Goal: Task Accomplishment & Management: Complete application form

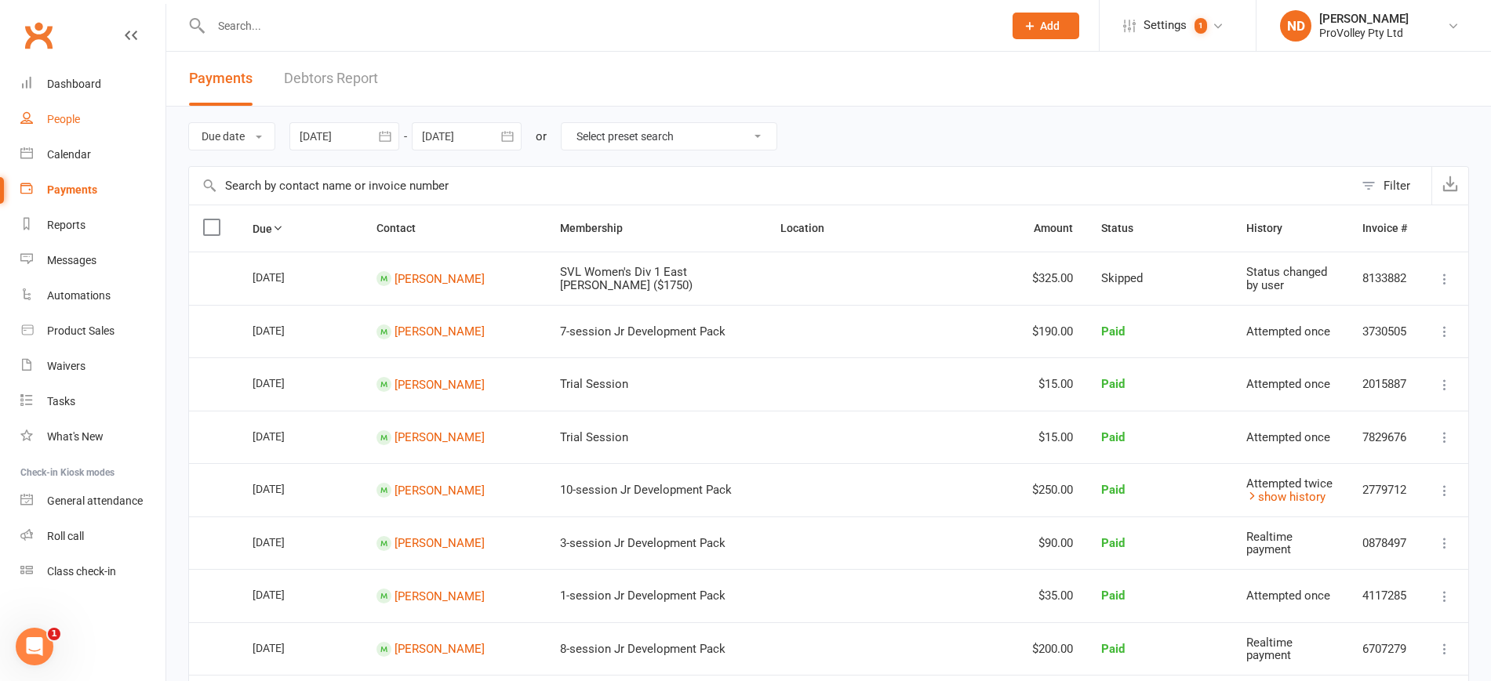
click at [84, 111] on link "People" at bounding box center [92, 119] width 145 height 35
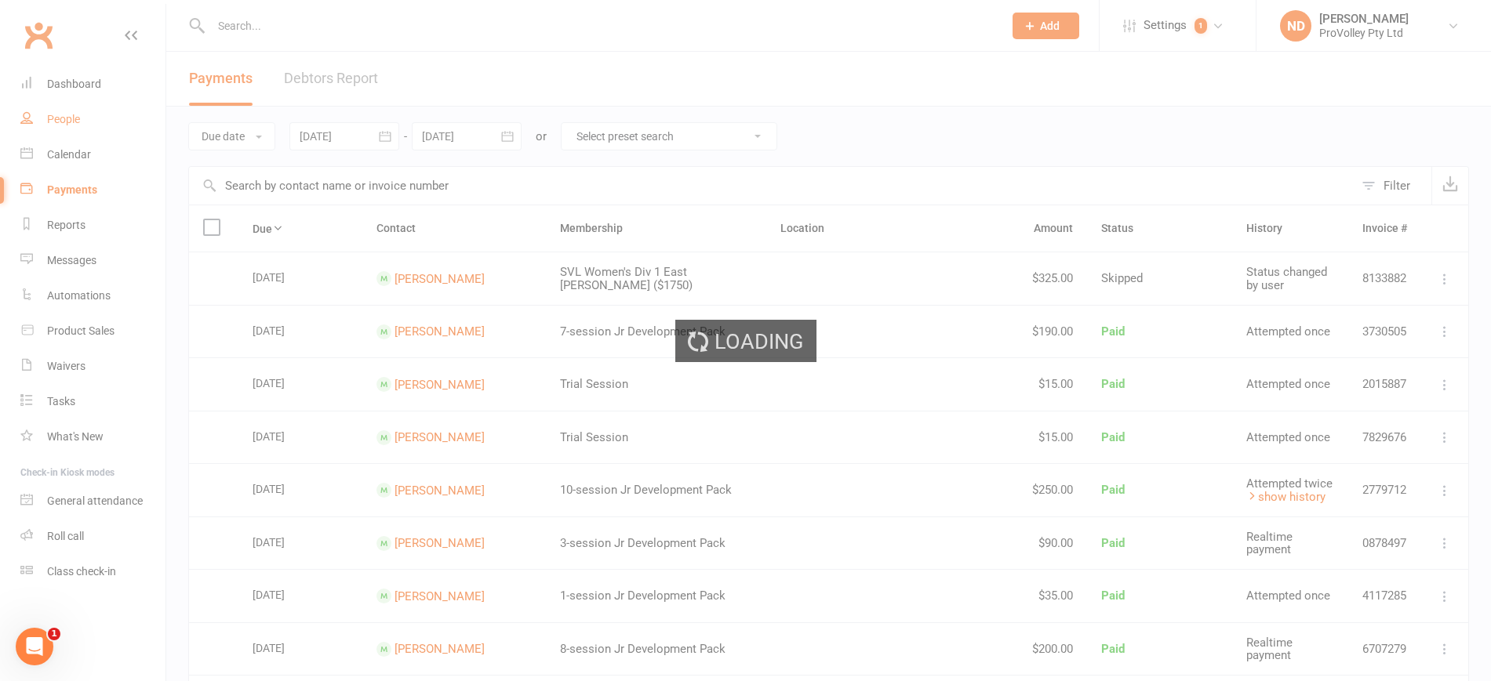
select select "100"
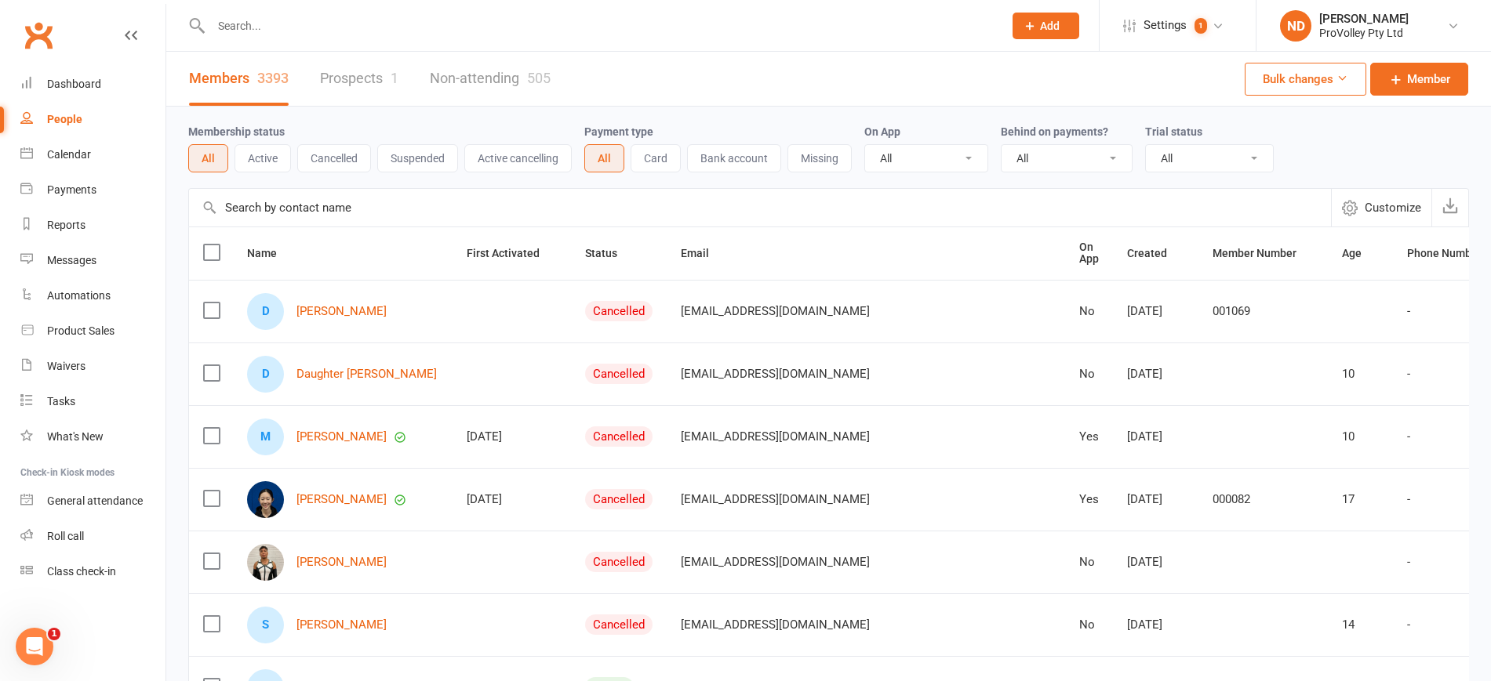
click at [325, 203] on input "text" at bounding box center [760, 208] width 1142 height 38
paste input "[PERSON_NAME]"
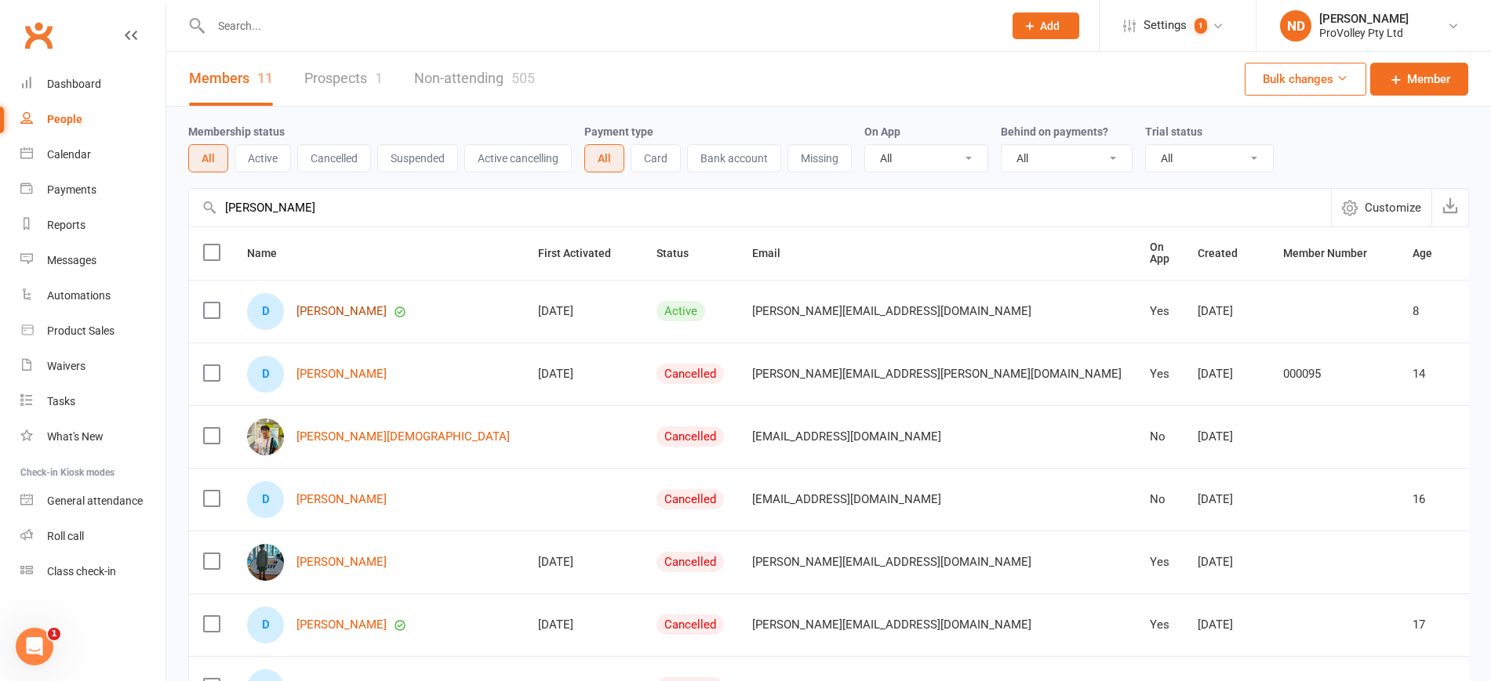
type input "Dylan Lugt"
click at [333, 305] on link "Dylan Lugt" at bounding box center [341, 311] width 90 height 13
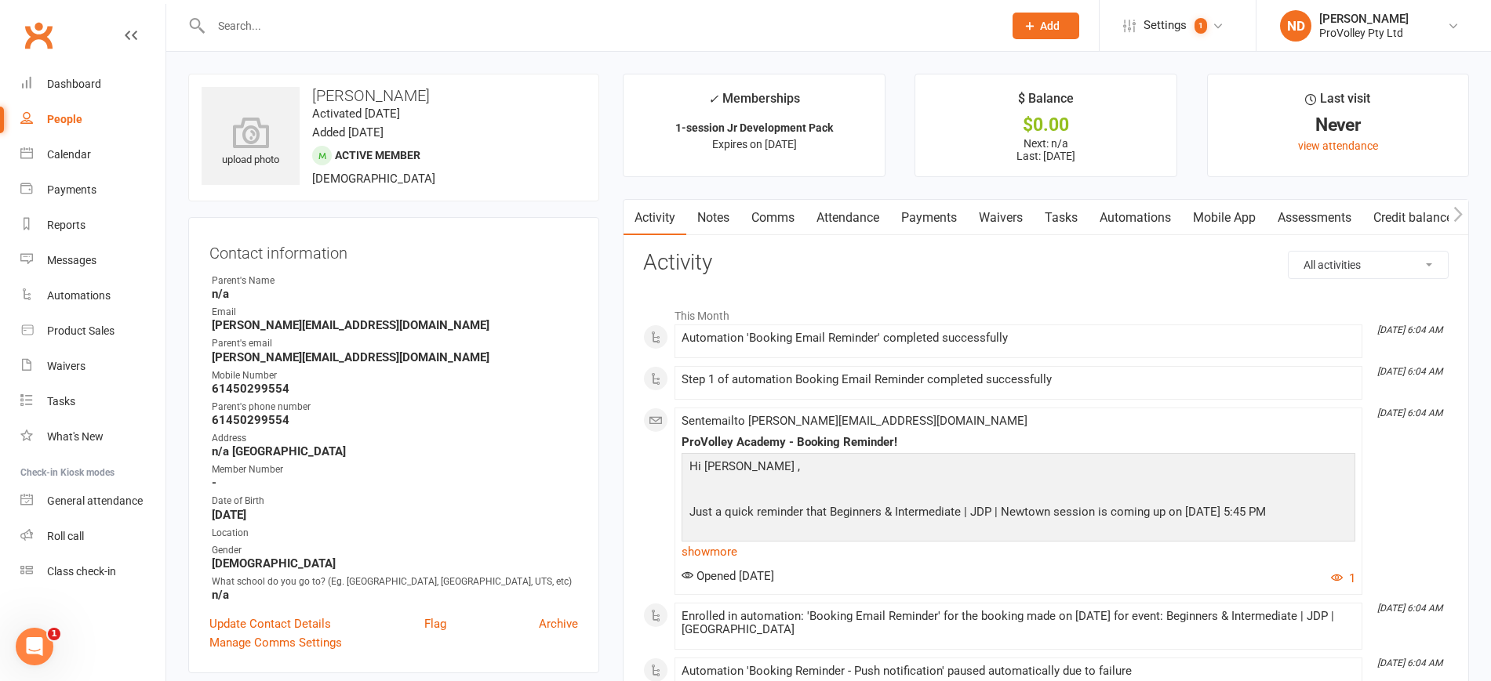
click at [938, 220] on link "Payments" at bounding box center [929, 218] width 78 height 36
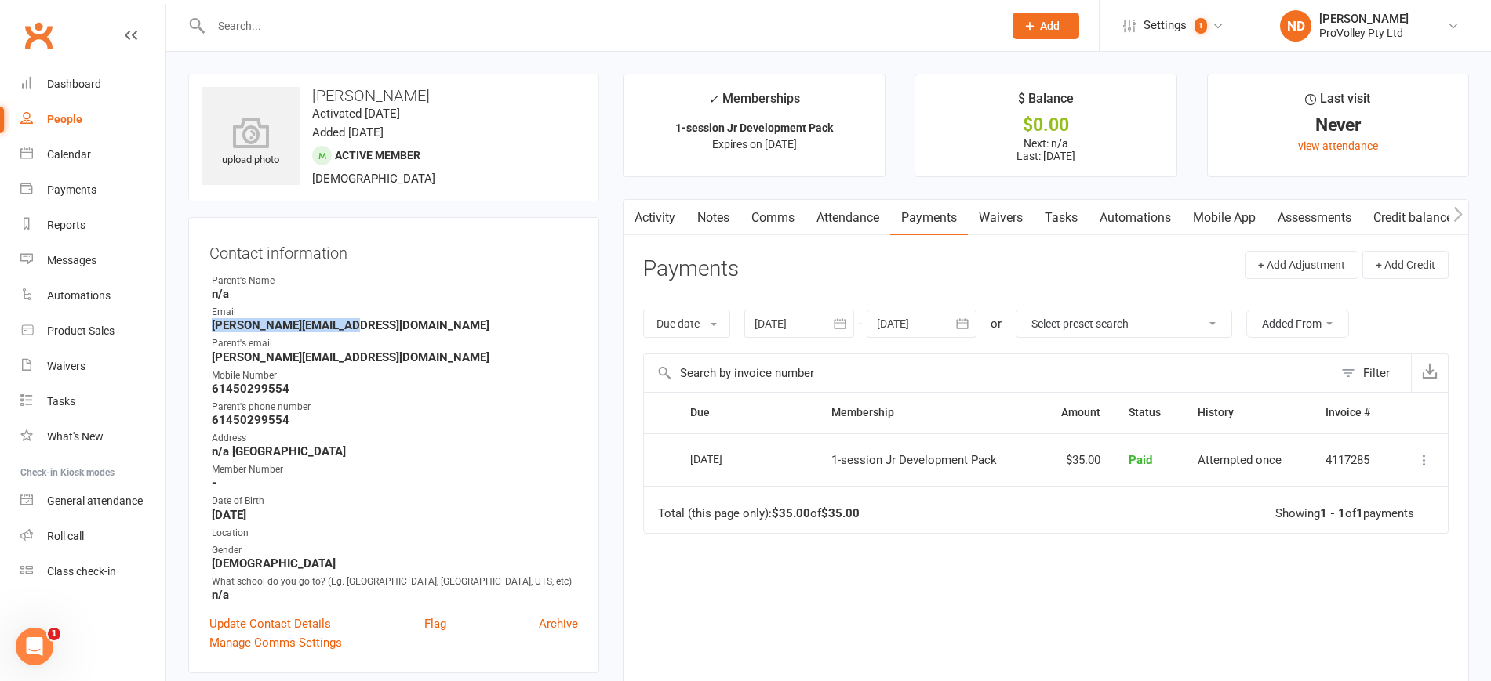
drag, startPoint x: 366, startPoint y: 323, endPoint x: 205, endPoint y: 324, distance: 161.5
click at [205, 324] on div "Contact information Owner Parent's Name n/a Email dylan.lugt@hotmail.com Parent…" at bounding box center [393, 445] width 411 height 456
copy strong "dylan.lugt@hotmail.com"
click at [928, 213] on link "Payments" at bounding box center [929, 218] width 78 height 36
click at [838, 318] on icon "button" at bounding box center [840, 324] width 16 height 16
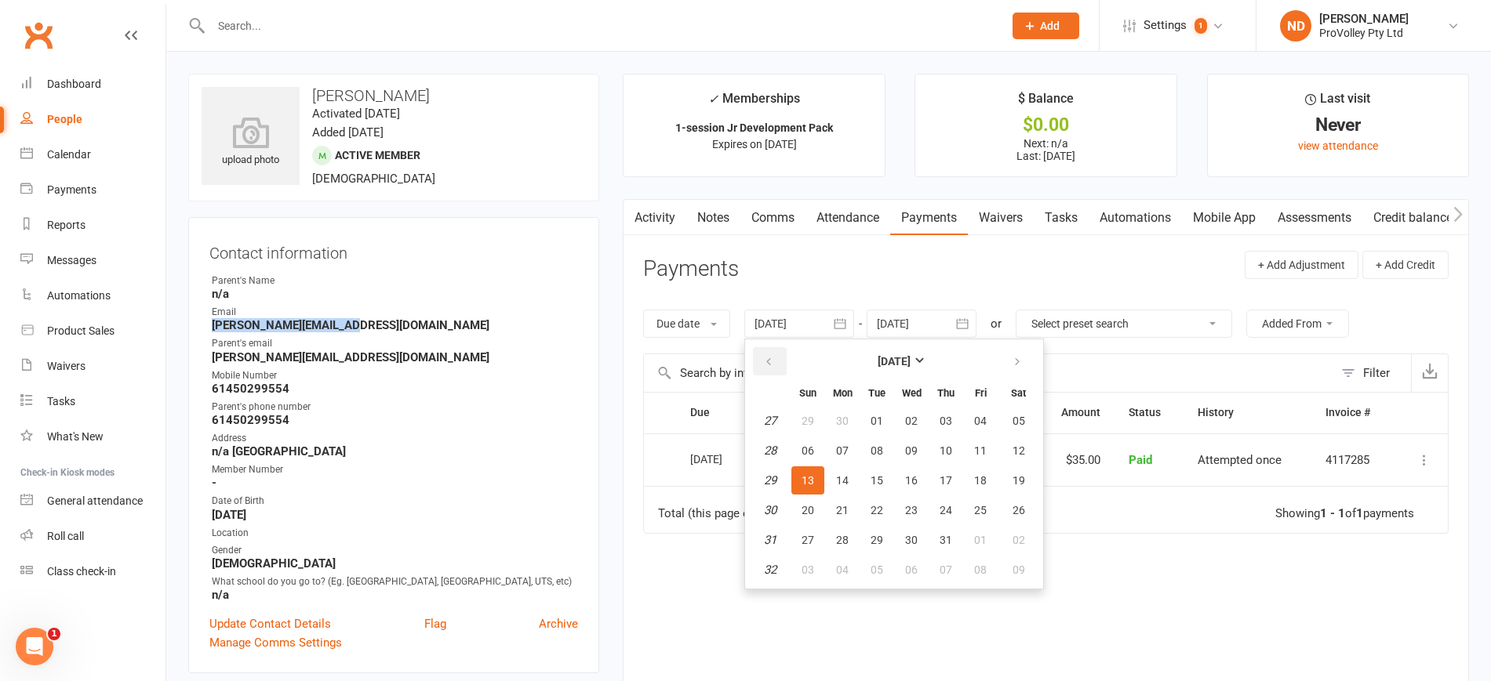
click at [777, 361] on button "button" at bounding box center [770, 361] width 34 height 28
drag, startPoint x: 882, startPoint y: 420, endPoint x: 954, endPoint y: 382, distance: 81.4
click at [882, 419] on span "01" at bounding box center [876, 421] width 13 height 13
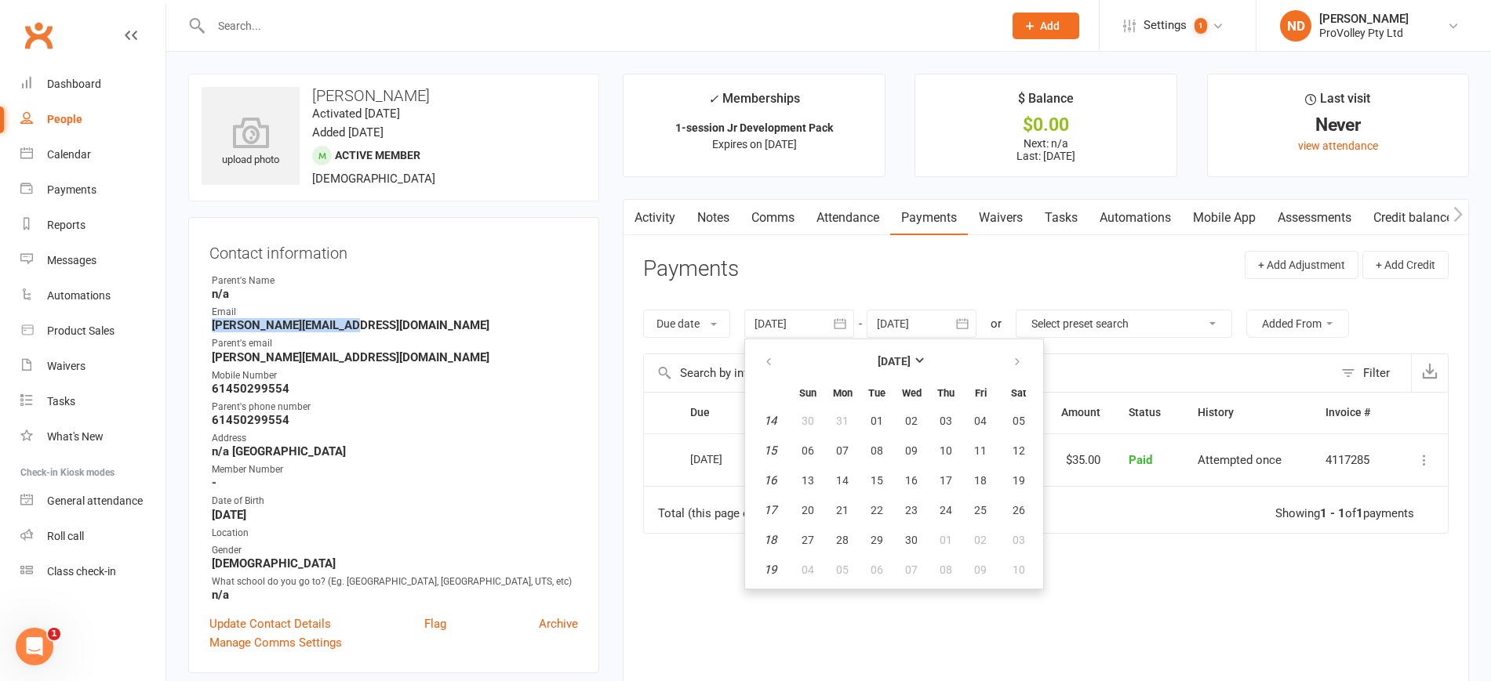
type input "01 Apr 2025"
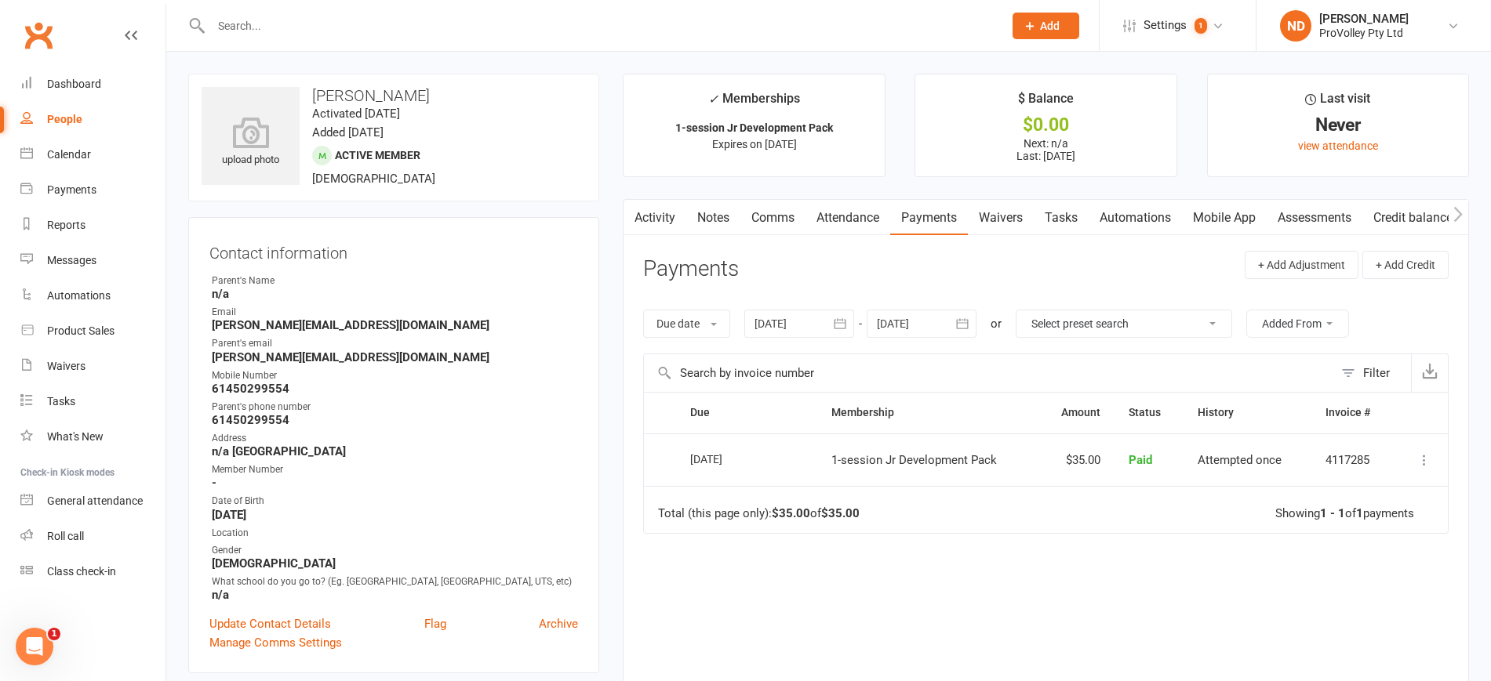
click at [71, 117] on div "People" at bounding box center [64, 119] width 35 height 13
select select "100"
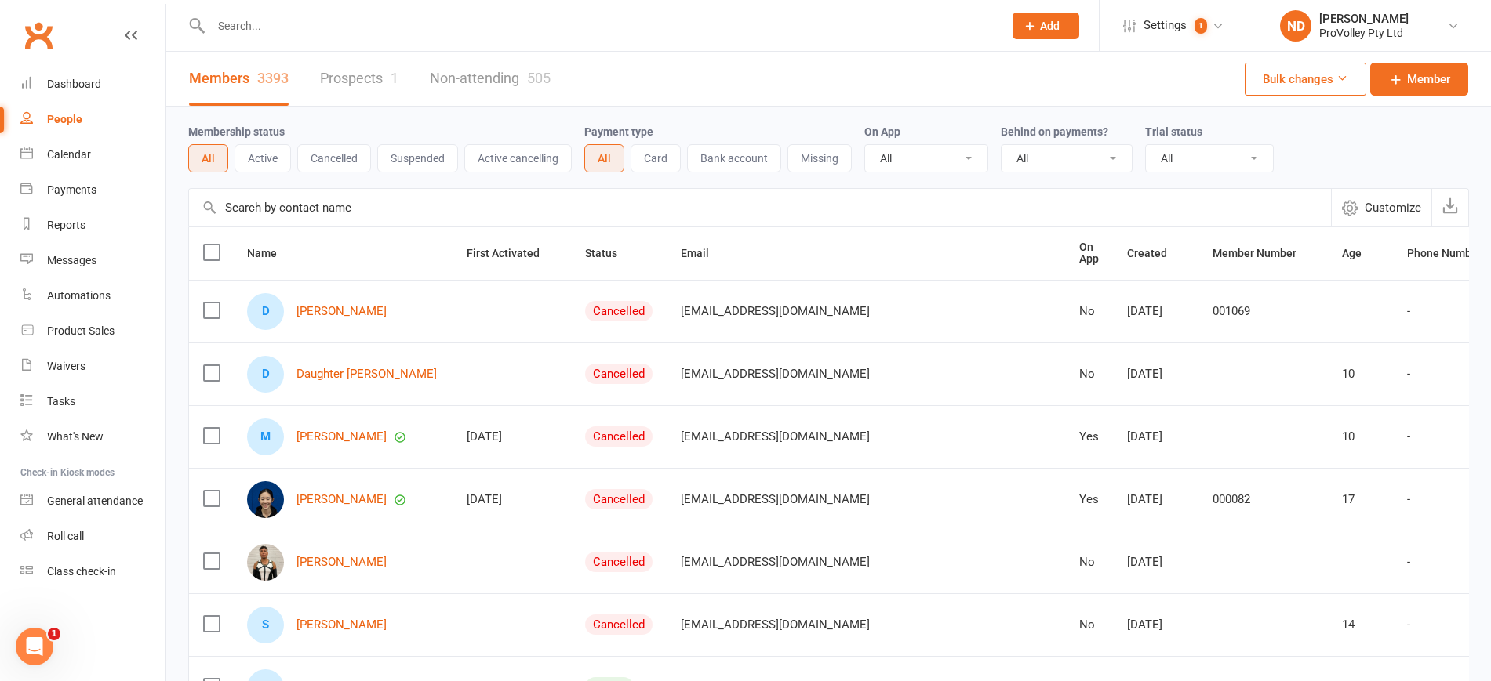
click at [323, 209] on input "text" at bounding box center [760, 208] width 1142 height 38
paste input "[PERSON_NAME]"
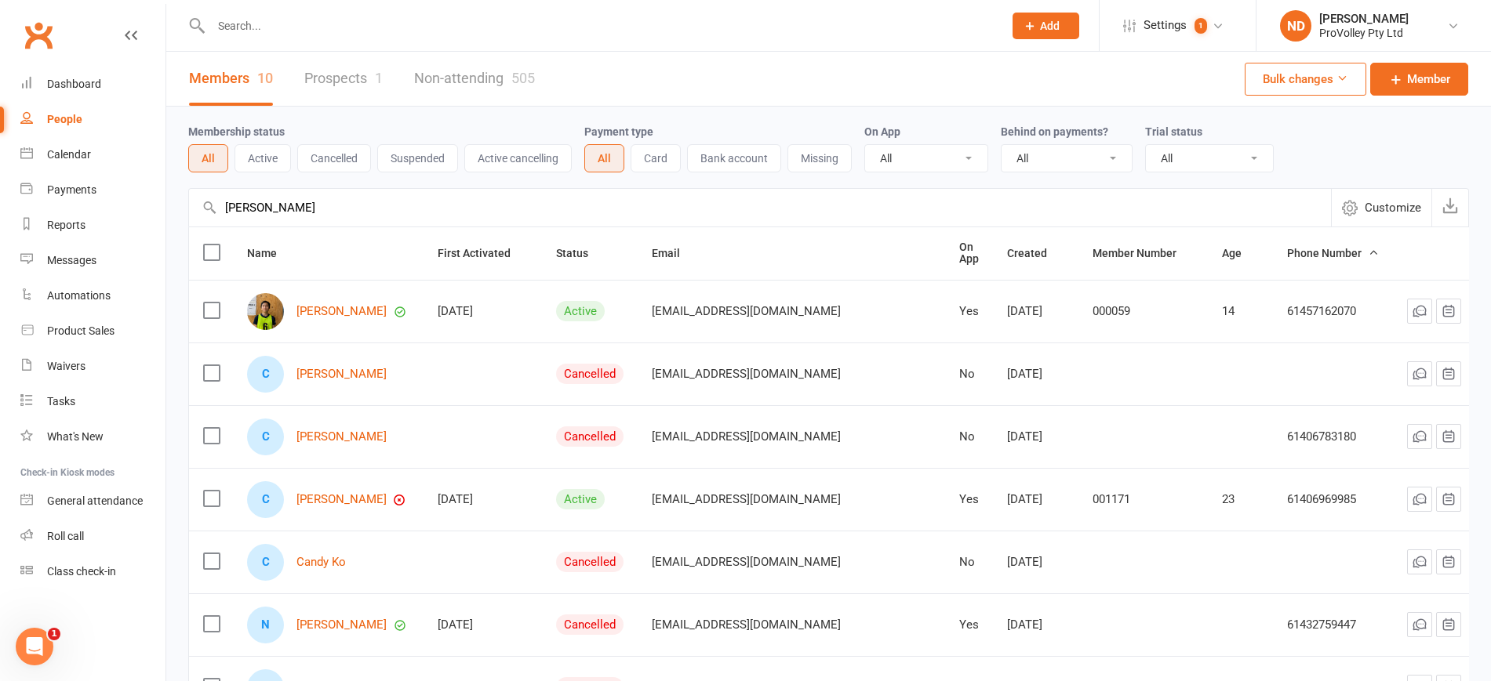
type input "[PERSON_NAME]"
click at [331, 299] on div "[PERSON_NAME]" at bounding box center [328, 311] width 162 height 37
click at [335, 296] on div "[PERSON_NAME]" at bounding box center [328, 311] width 162 height 37
click at [334, 307] on link "[PERSON_NAME]" at bounding box center [341, 311] width 90 height 13
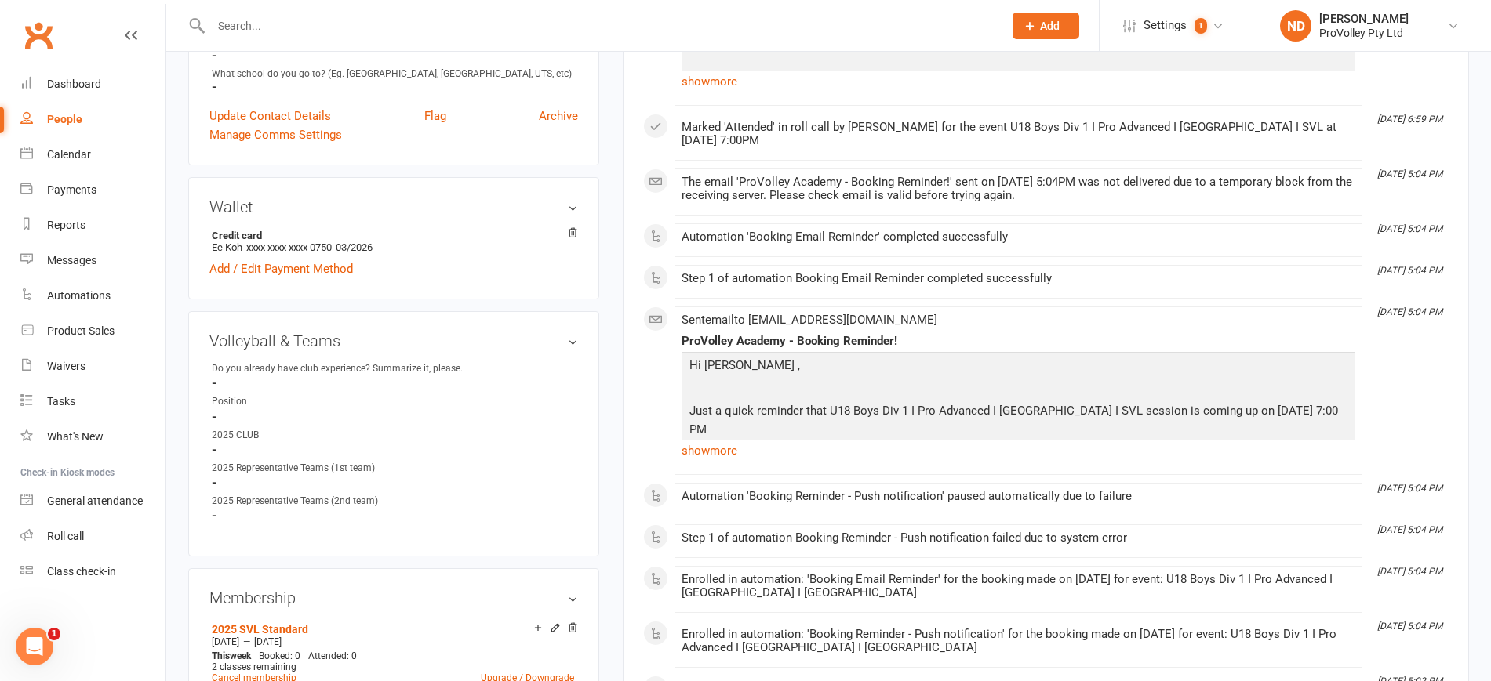
scroll to position [686, 0]
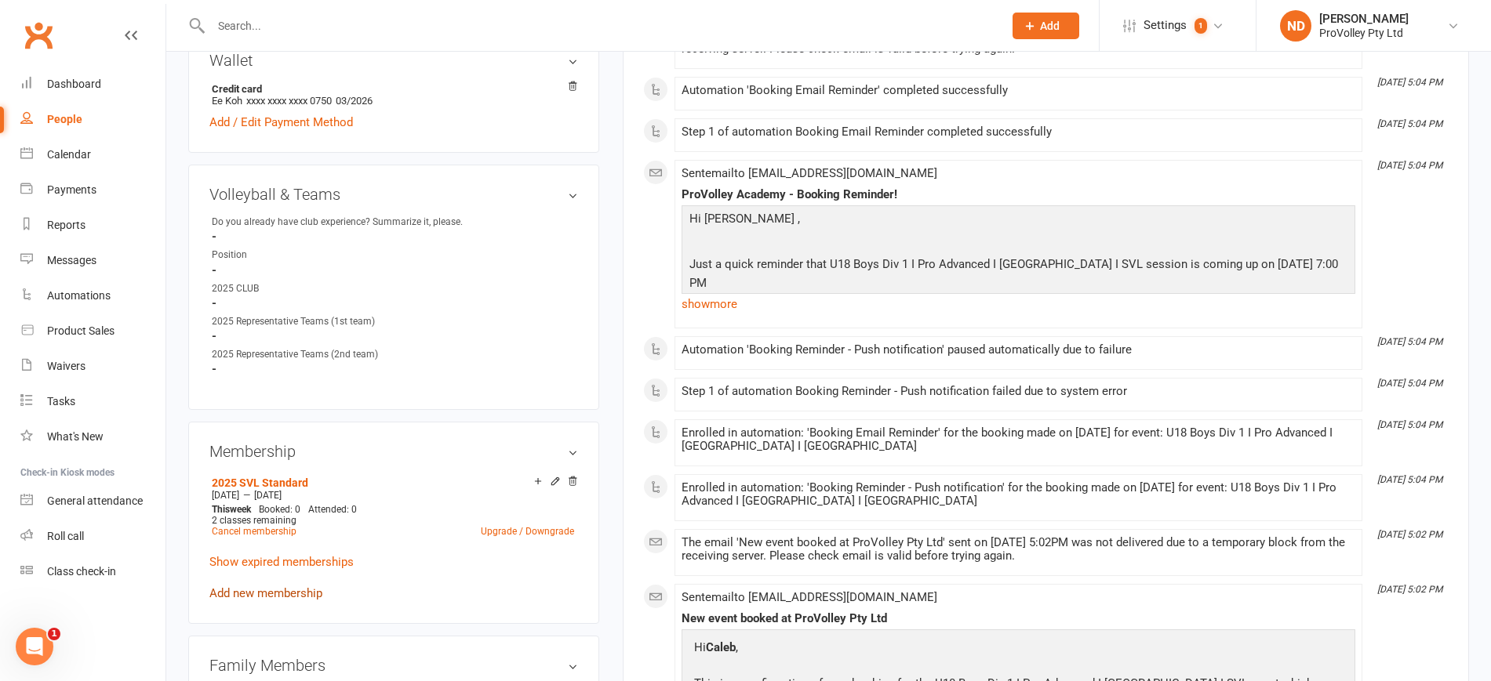
click at [305, 601] on link "Add new membership" at bounding box center [265, 594] width 113 height 14
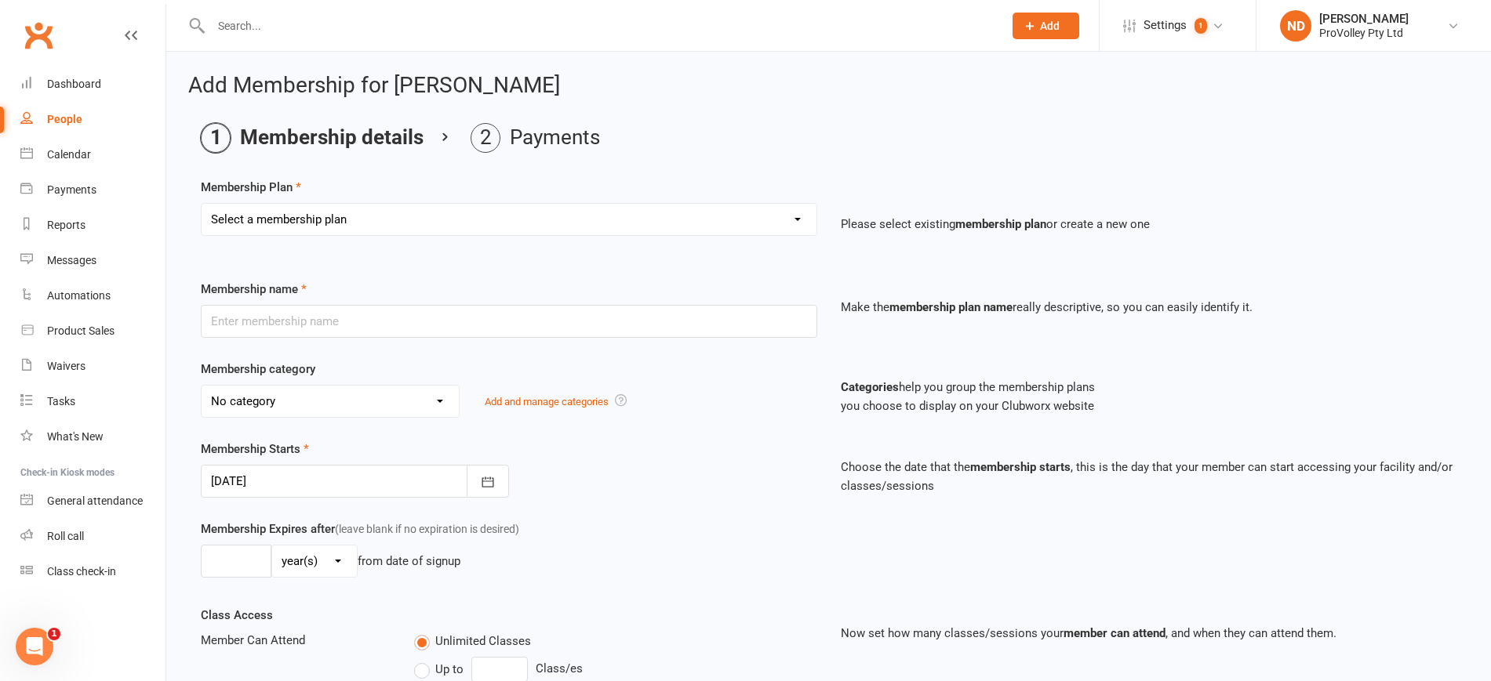
click at [387, 223] on select "Select a membership plan Create new Membership Plan SVL Team 1-Day Trial SVL Te…" at bounding box center [509, 219] width 615 height 31
select select "16"
click at [202, 204] on select "Select a membership plan Create new Membership Plan SVL Team 1-Day Trial SVL Te…" at bounding box center [509, 219] width 615 height 31
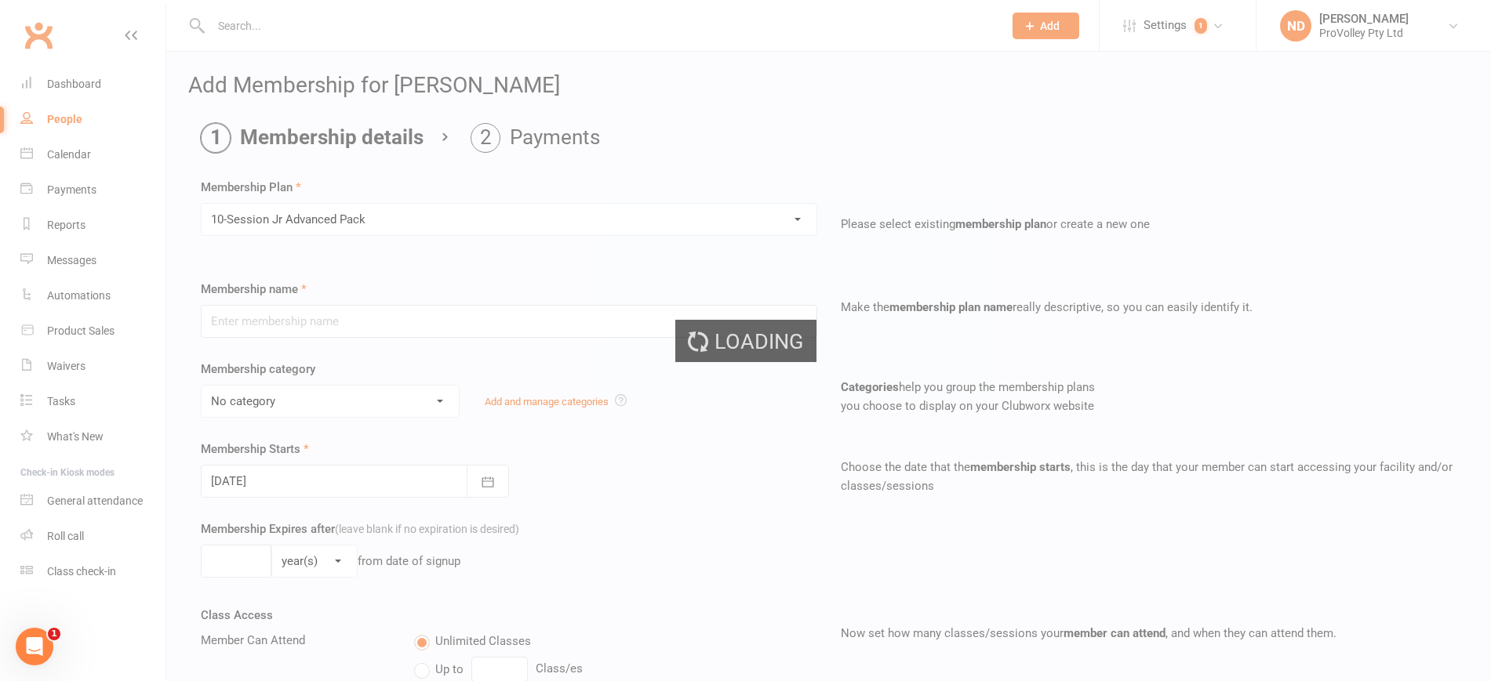
type input "10-Session Jr Advanced Pack"
select select "3"
type input "10"
select select "1"
type input "10"
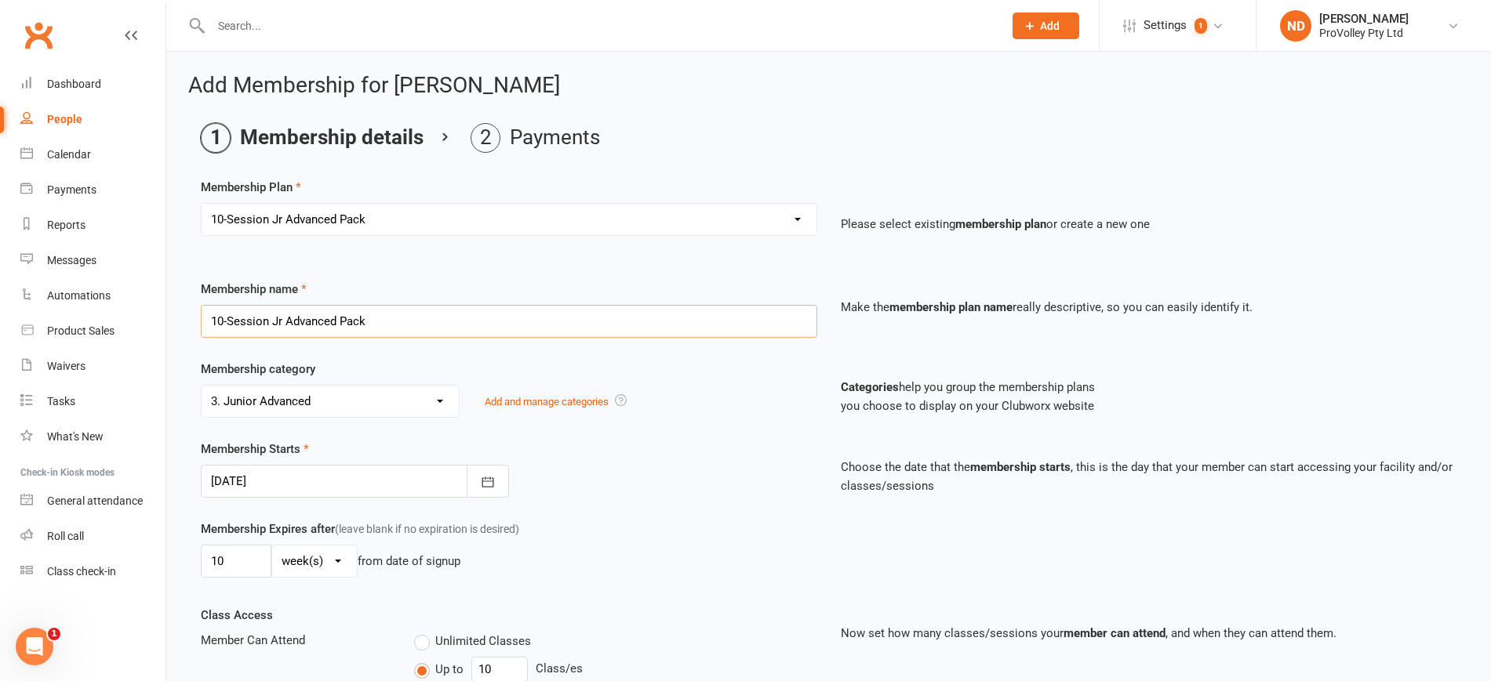
drag, startPoint x: 380, startPoint y: 322, endPoint x: 228, endPoint y: 313, distance: 151.6
click at [228, 313] on input "10-Session Jr Advanced Pack" at bounding box center [509, 321] width 616 height 33
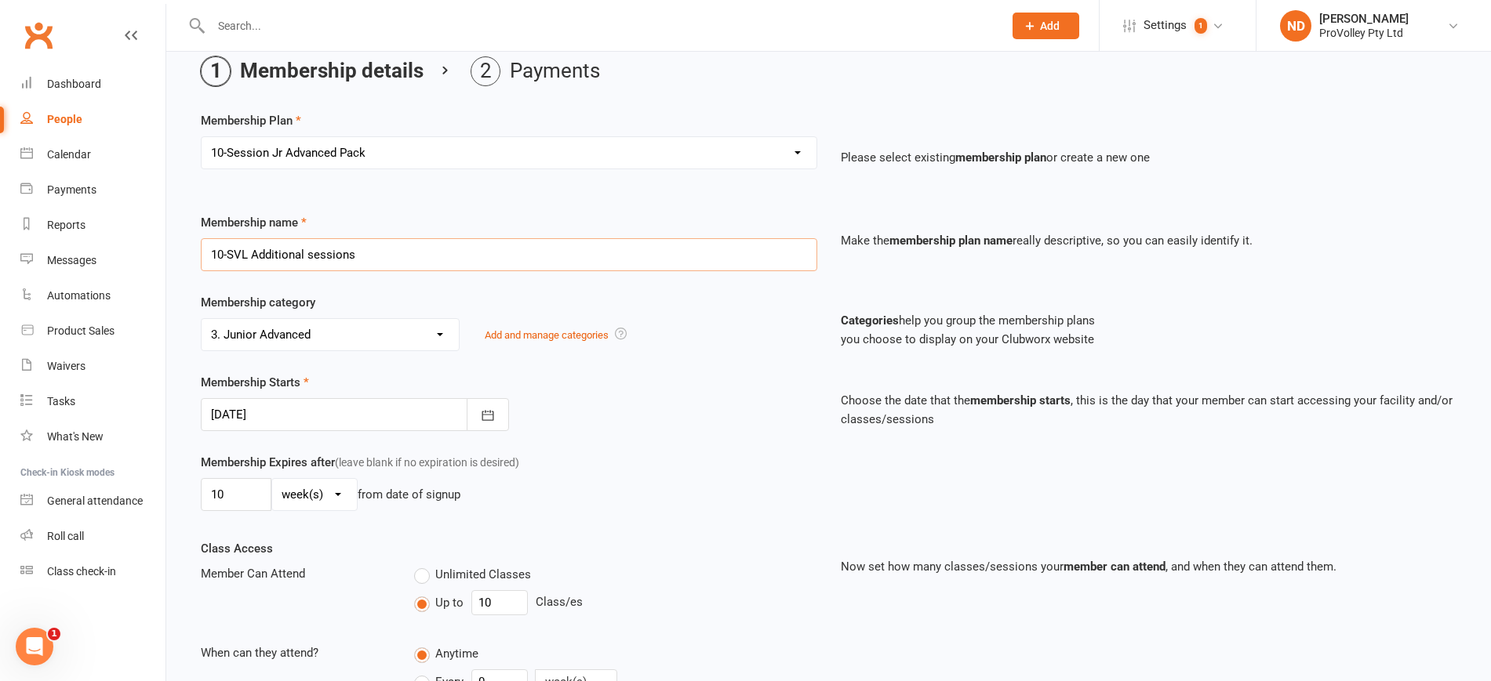
scroll to position [98, 0]
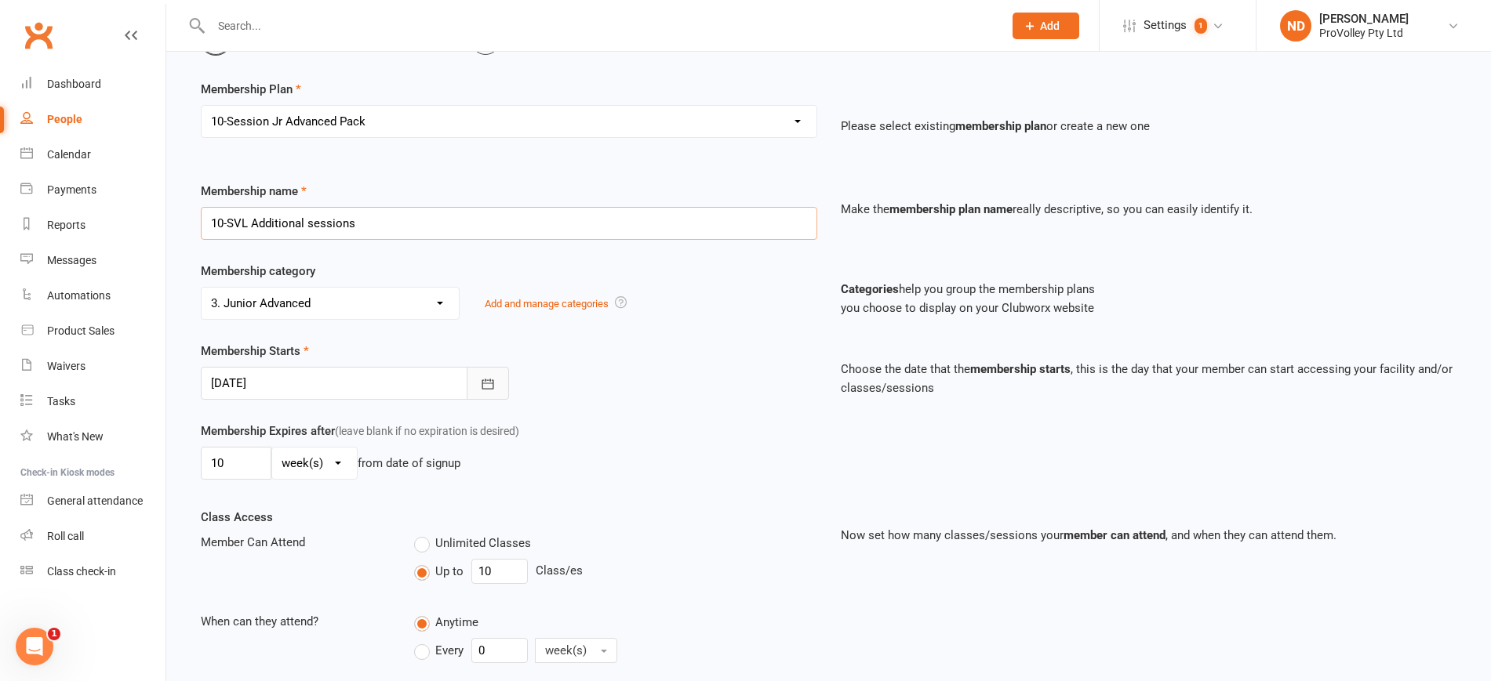
type input "10-SVL Additional sessions"
click at [489, 387] on icon "button" at bounding box center [488, 384] width 16 height 16
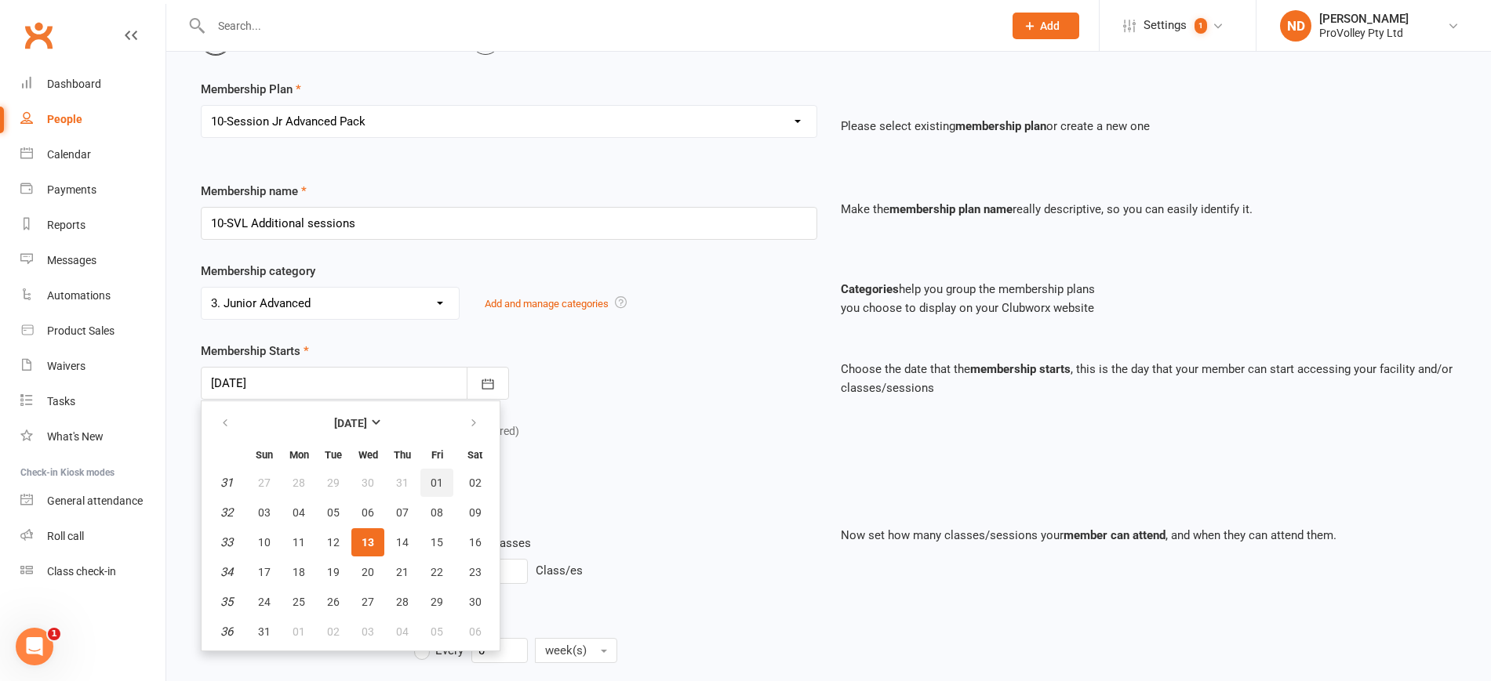
click at [435, 482] on span "01" at bounding box center [437, 483] width 13 height 13
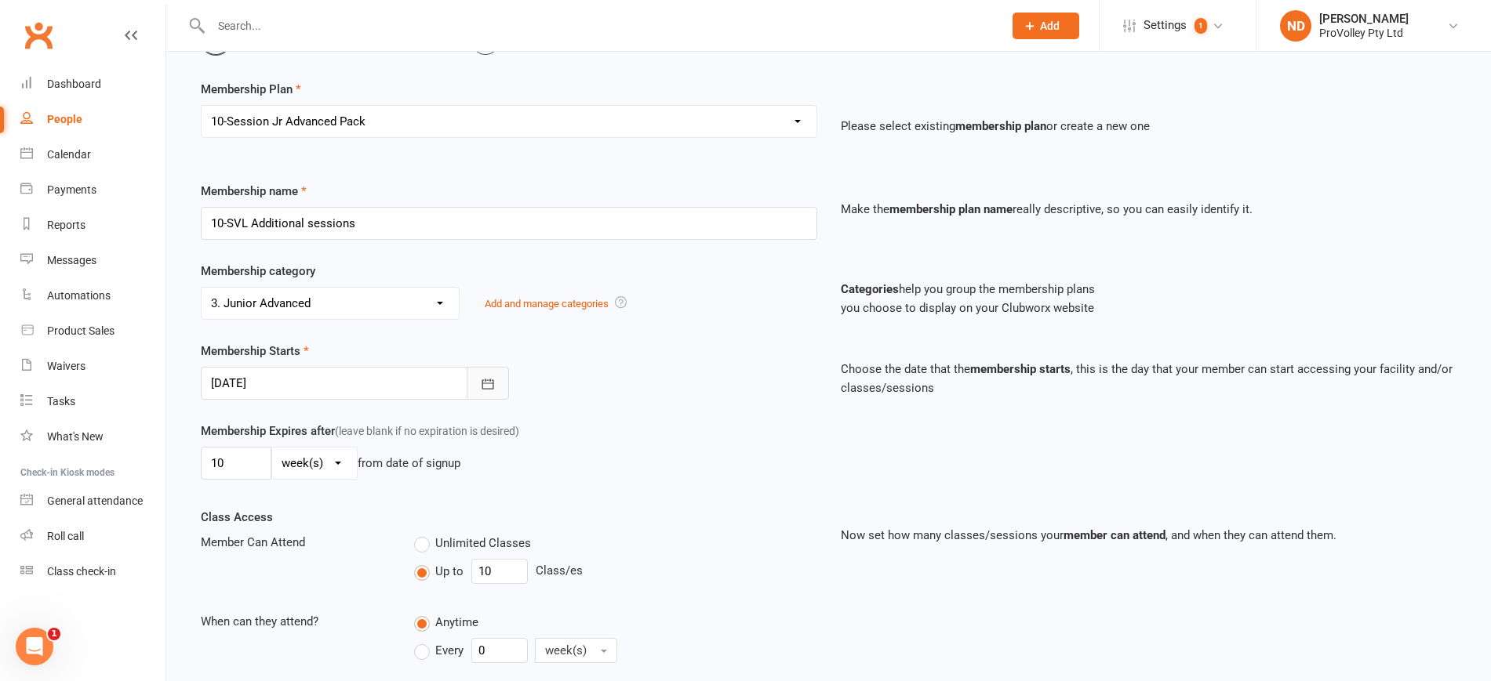
drag, startPoint x: 489, startPoint y: 384, endPoint x: 447, endPoint y: 398, distance: 43.9
click at [482, 384] on icon "button" at bounding box center [488, 384] width 16 height 16
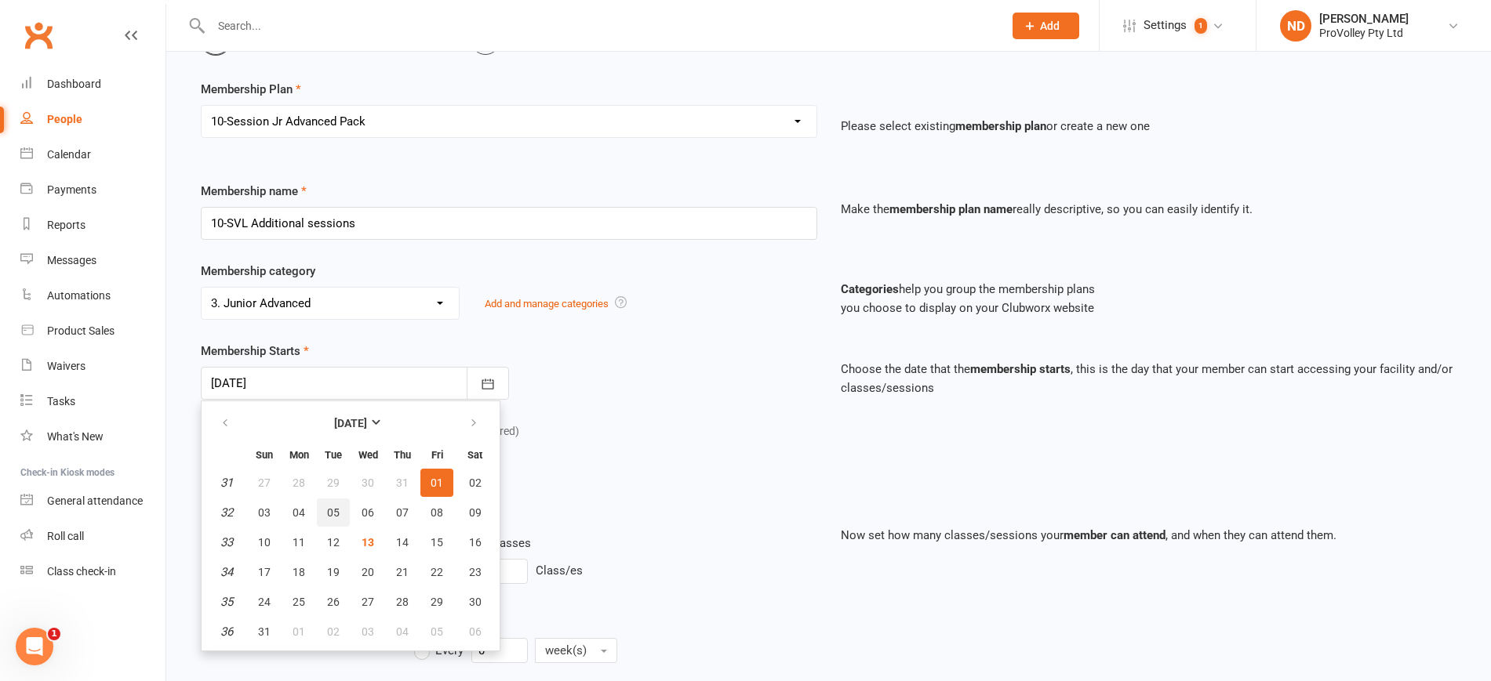
click at [329, 515] on span "05" at bounding box center [333, 513] width 13 height 13
type input "[DATE]"
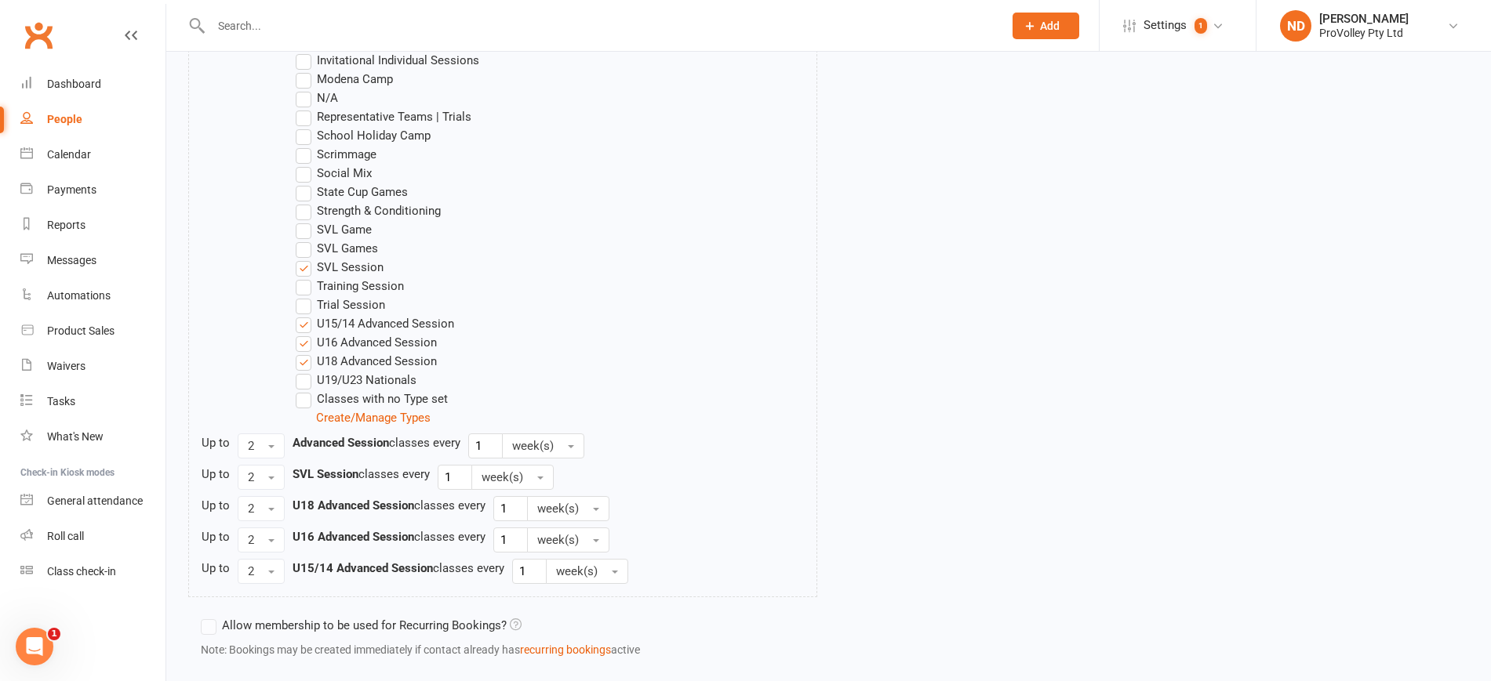
scroll to position [1106, 0]
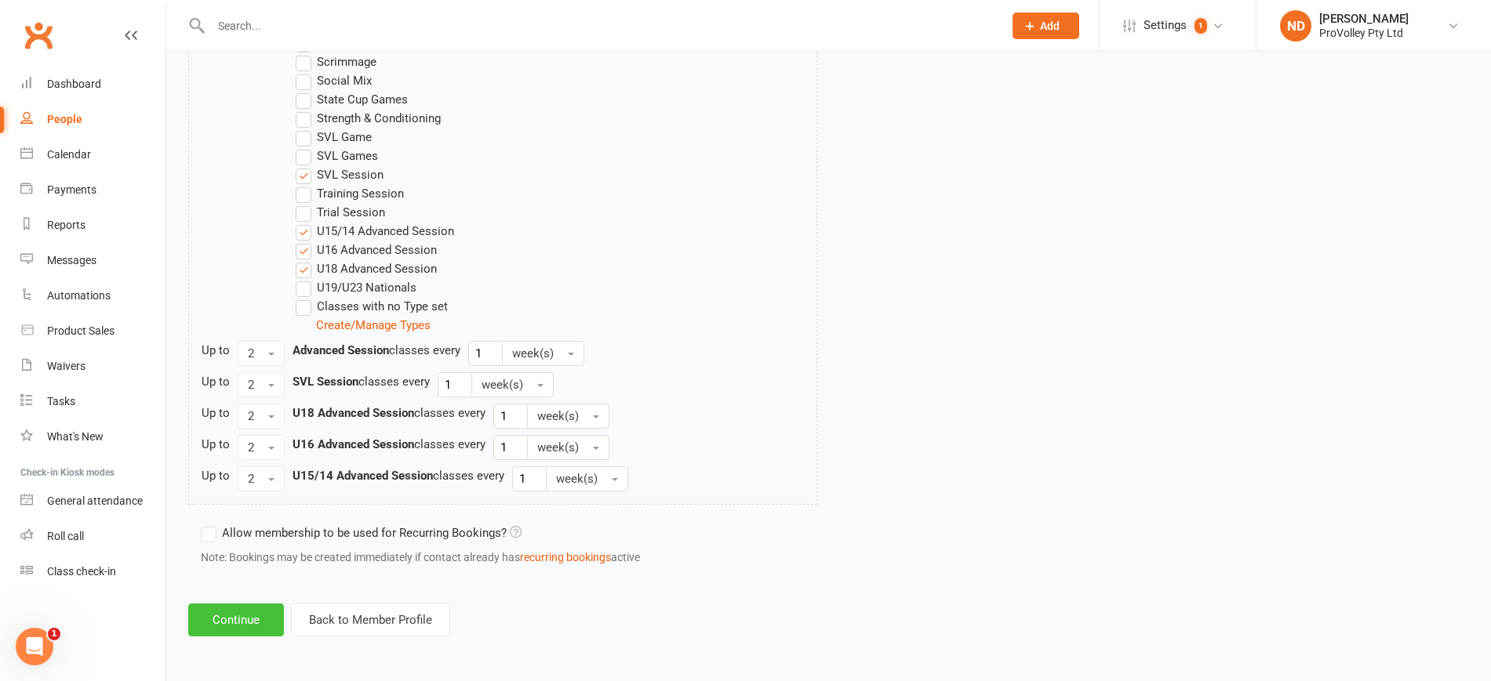
click at [257, 619] on button "Continue" at bounding box center [236, 620] width 96 height 33
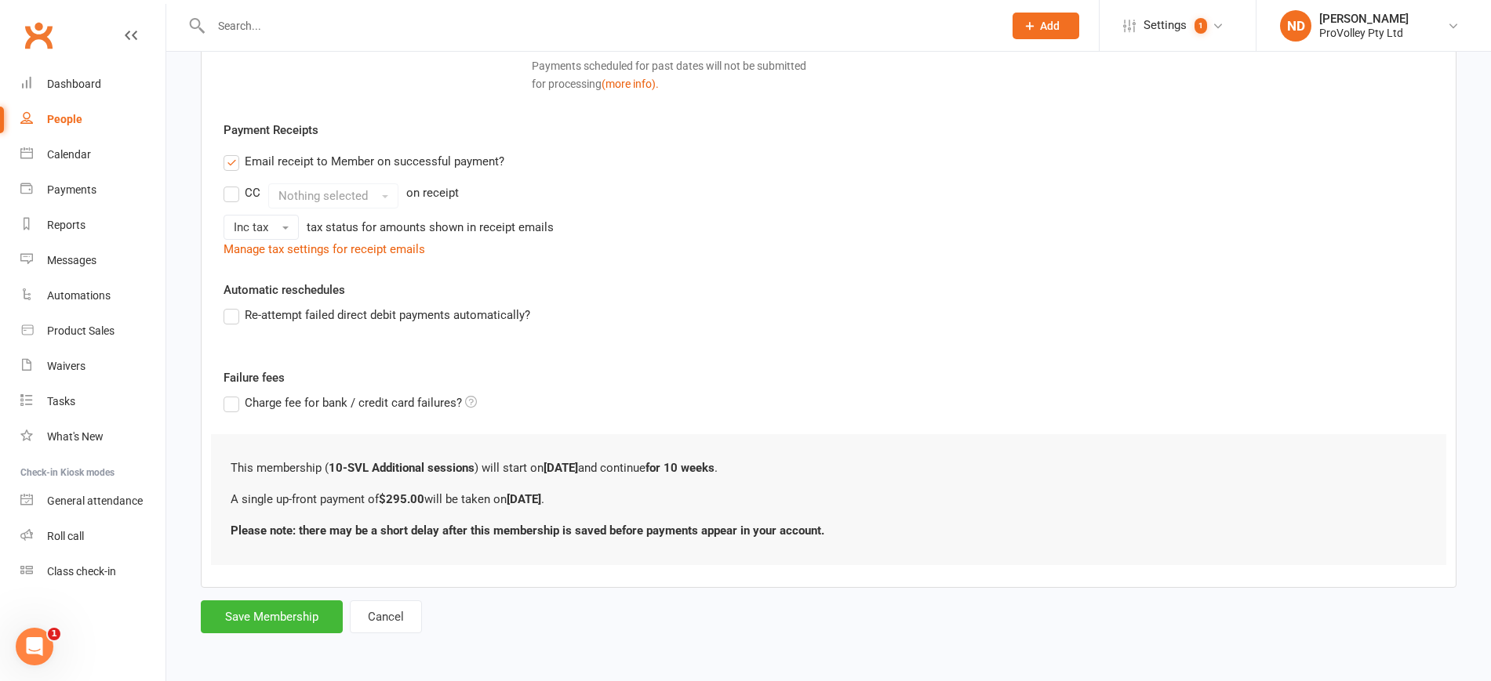
scroll to position [0, 0]
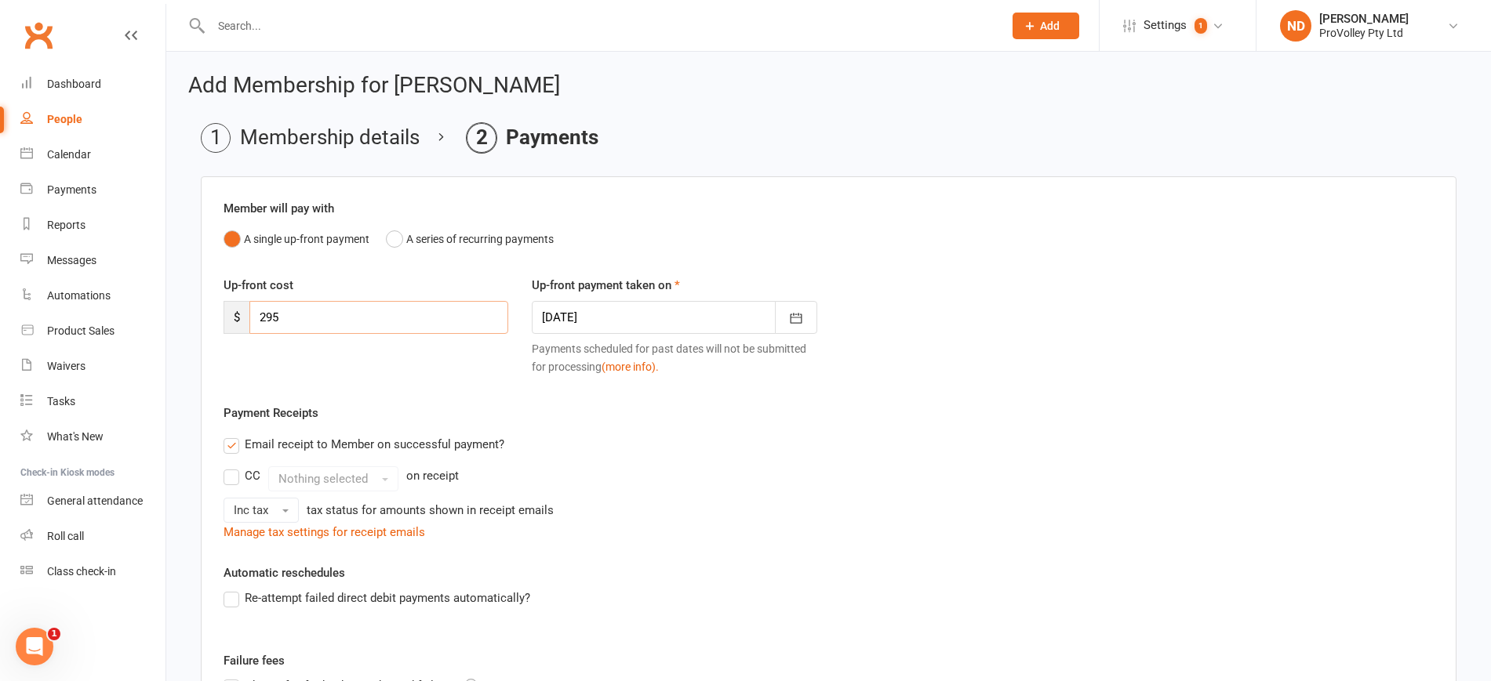
drag, startPoint x: 251, startPoint y: 323, endPoint x: 169, endPoint y: 314, distance: 82.8
click at [169, 314] on div "Add Membership for Caleb Koh Membership details Payments Member will pay with A…" at bounding box center [828, 497] width 1324 height 890
type input "200"
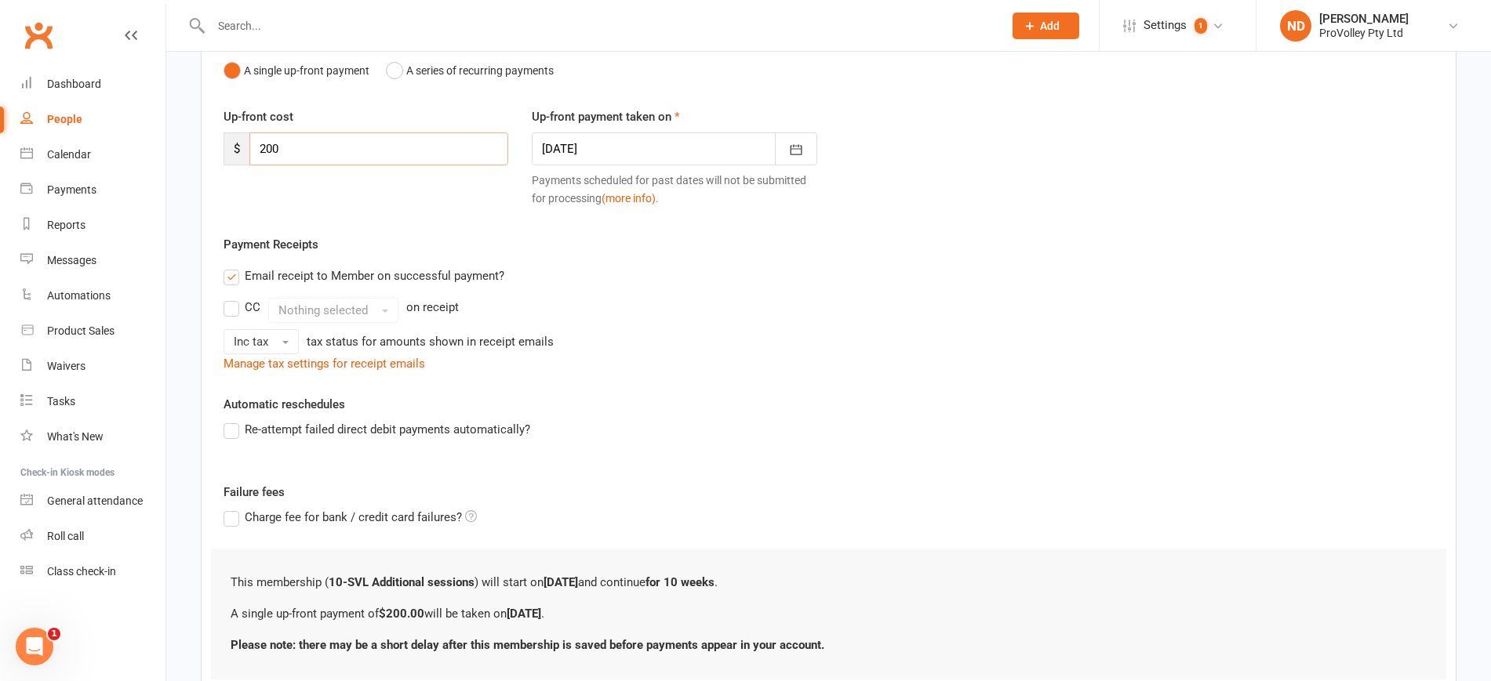
scroll to position [283, 0]
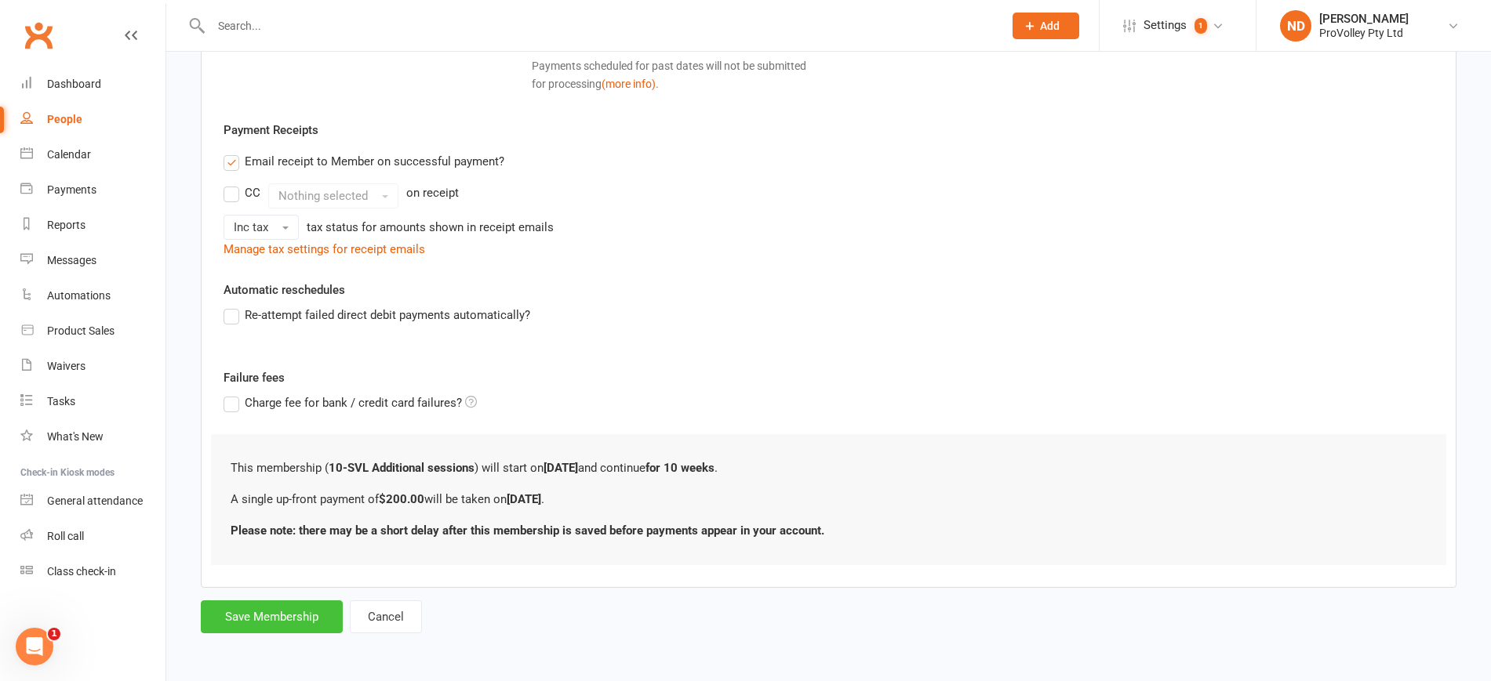
click at [311, 607] on button "Save Membership" at bounding box center [272, 617] width 142 height 33
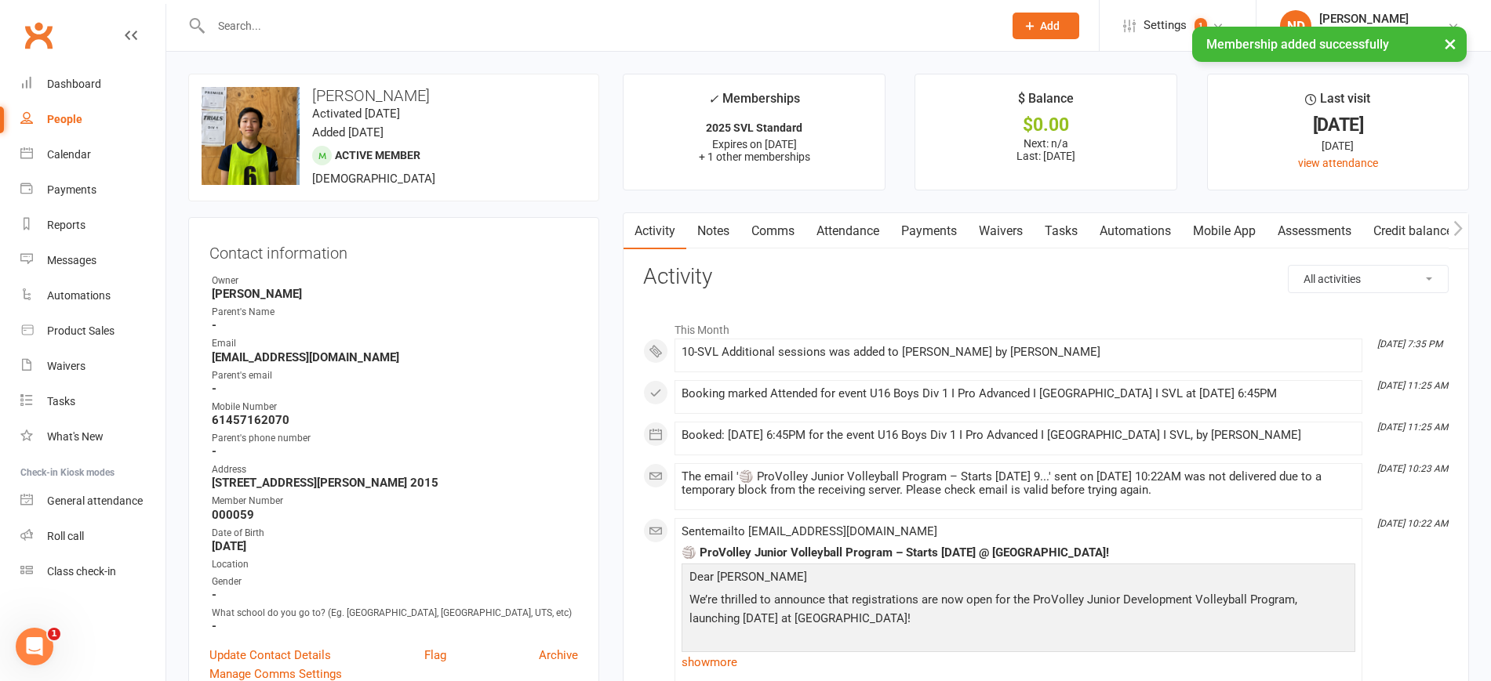
drag, startPoint x: 946, startPoint y: 230, endPoint x: 964, endPoint y: 220, distance: 20.3
click at [948, 230] on link "Payments" at bounding box center [929, 231] width 78 height 36
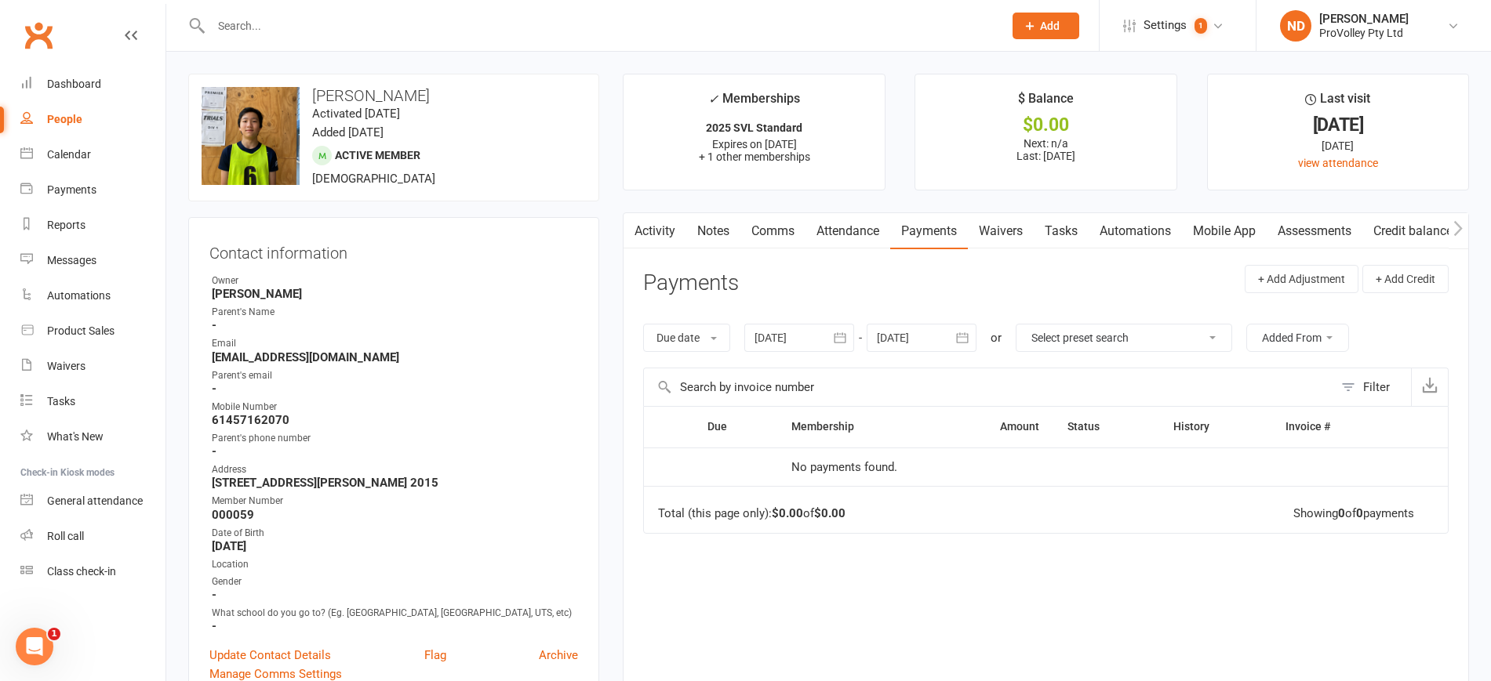
click at [841, 340] on icon "button" at bounding box center [840, 338] width 16 height 16
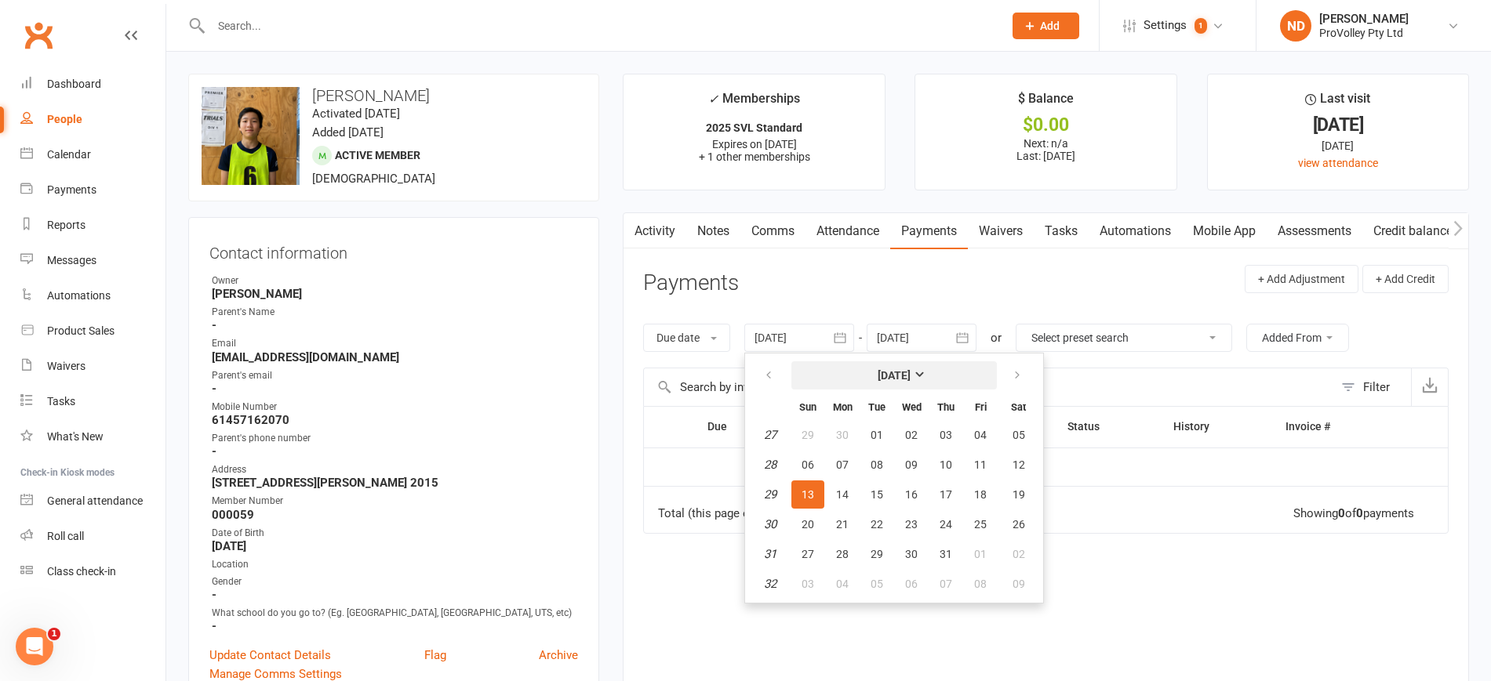
click at [888, 370] on strong "[DATE]" at bounding box center [893, 375] width 33 height 13
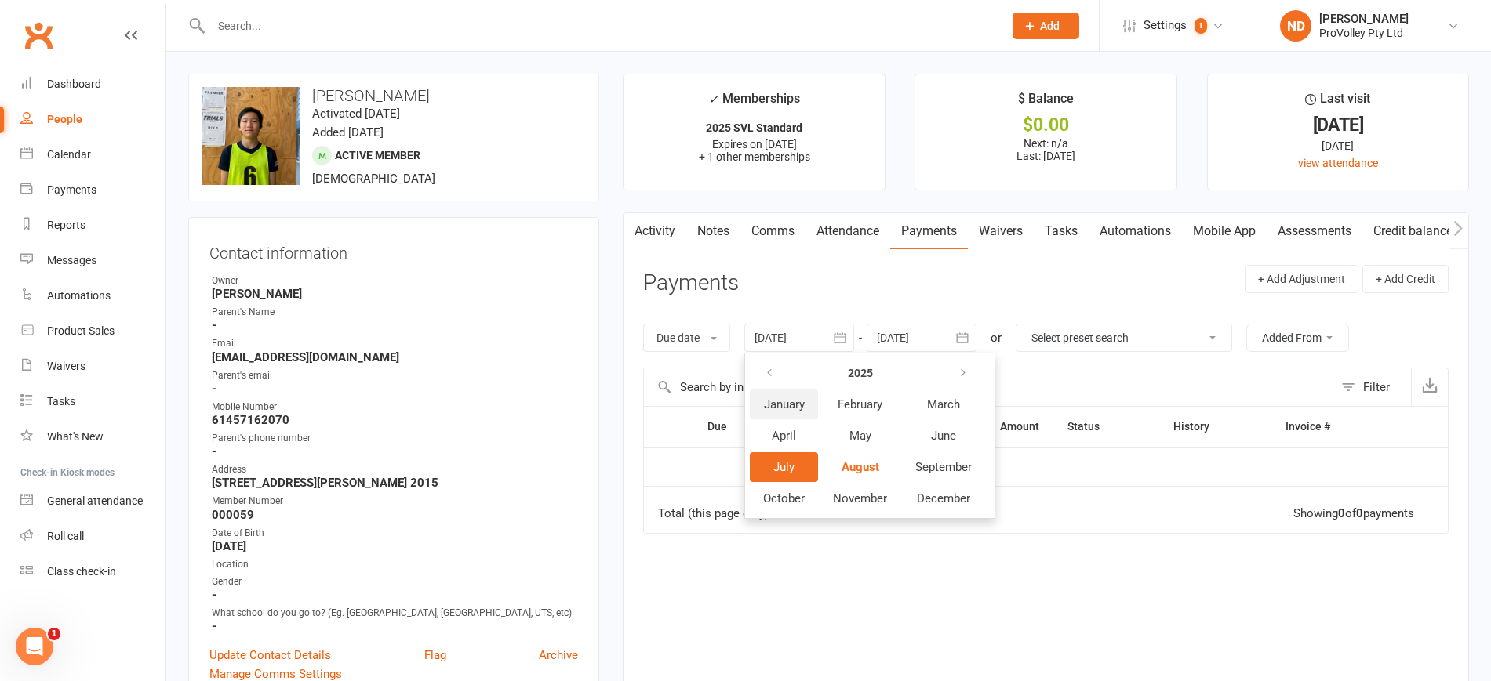
click at [788, 405] on span "January" at bounding box center [784, 405] width 41 height 14
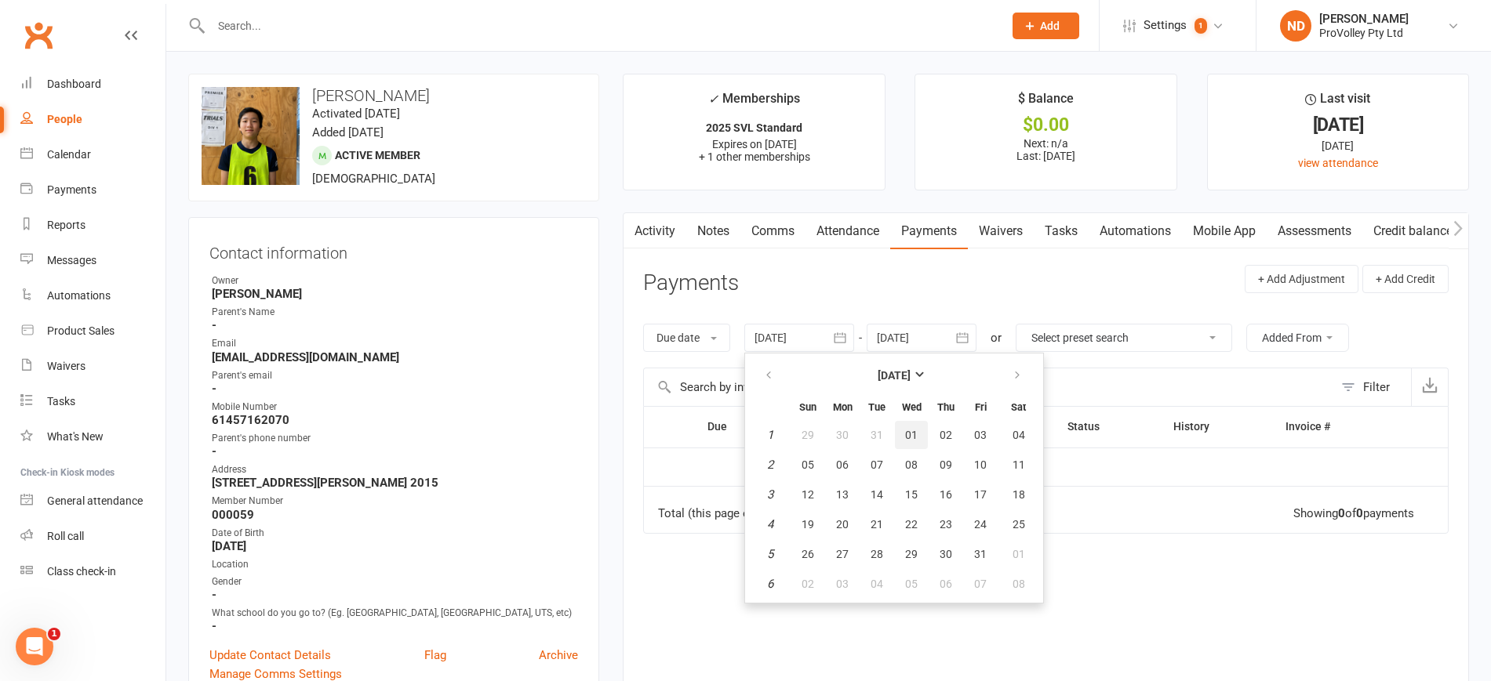
click at [917, 429] on span "01" at bounding box center [911, 435] width 13 height 13
type input "01 Jan 2025"
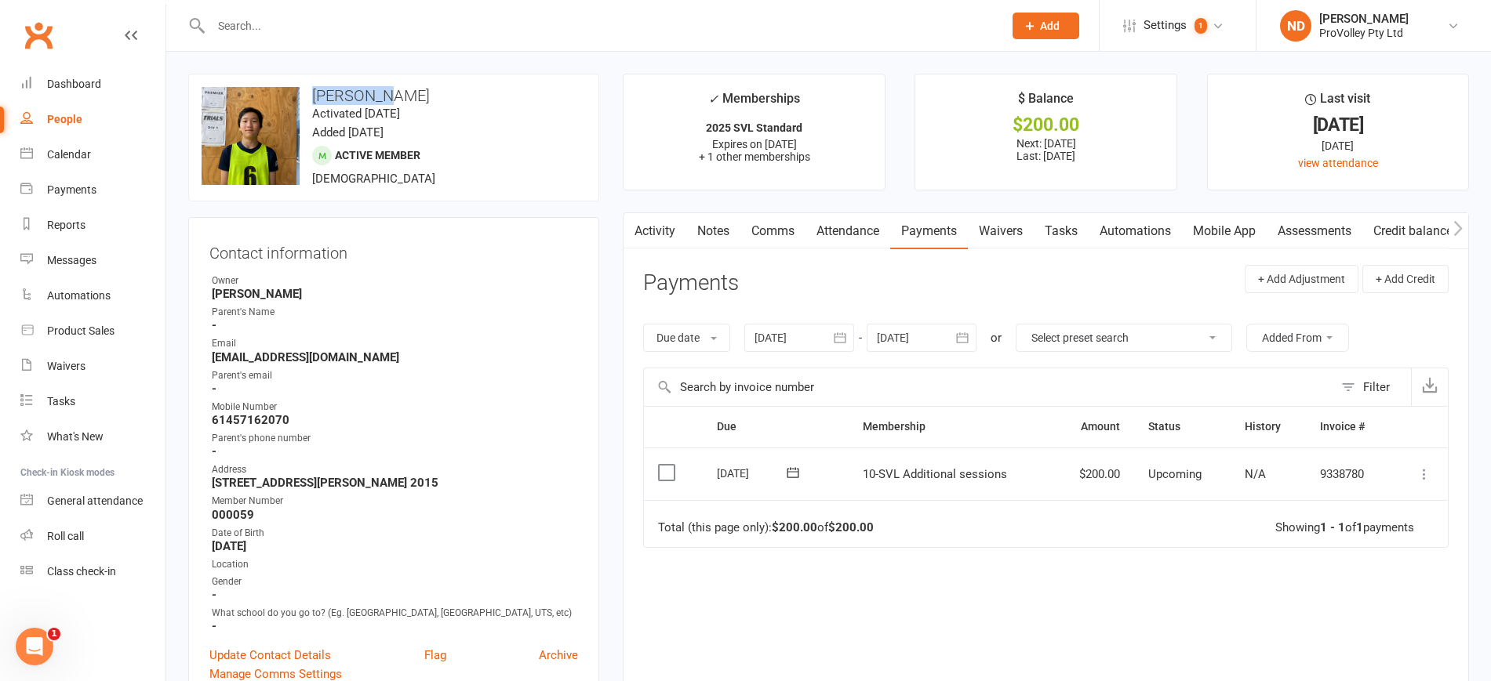
drag, startPoint x: 397, startPoint y: 95, endPoint x: 311, endPoint y: 96, distance: 85.5
click at [311, 96] on h3 "[PERSON_NAME]" at bounding box center [394, 95] width 384 height 17
copy h3 "[PERSON_NAME]"
